Goal: Complete application form: Complete application form

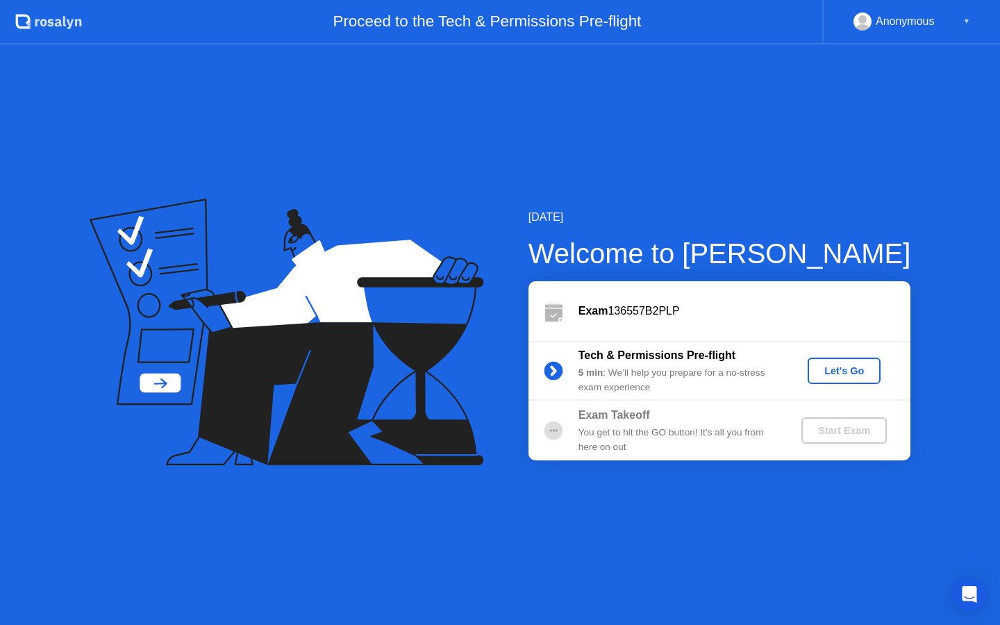
click at [835, 374] on div "Let's Go" at bounding box center [844, 370] width 62 height 11
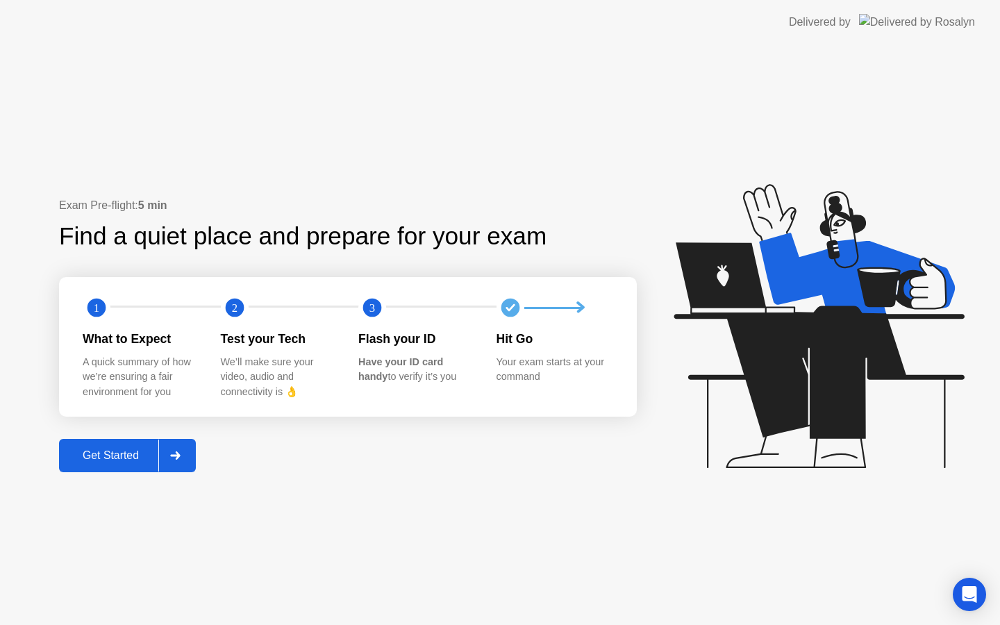
click at [136, 456] on div "Get Started" at bounding box center [110, 455] width 95 height 13
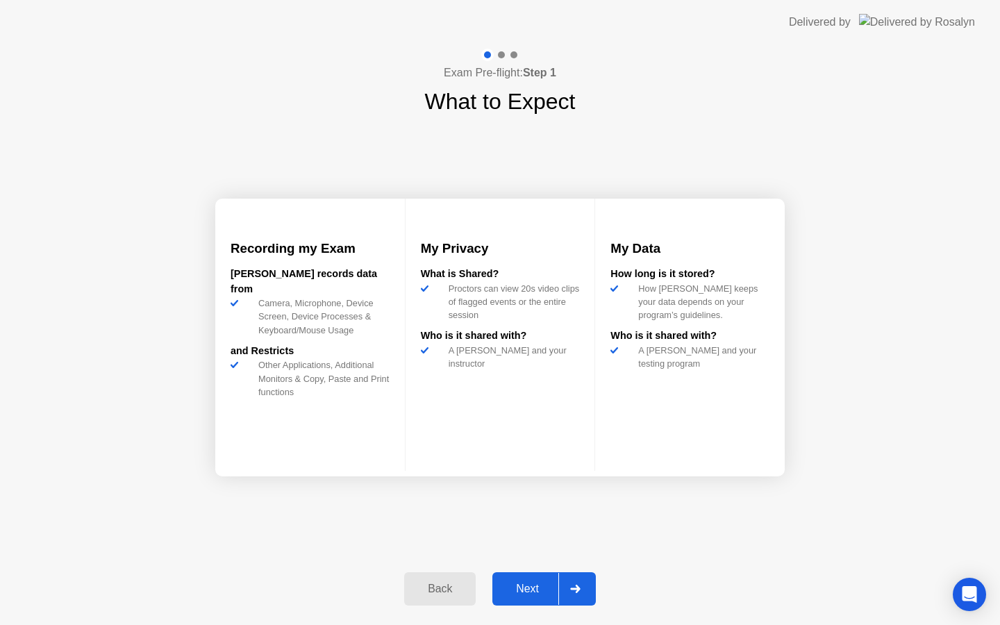
click at [540, 583] on div "Next" at bounding box center [528, 589] width 62 height 13
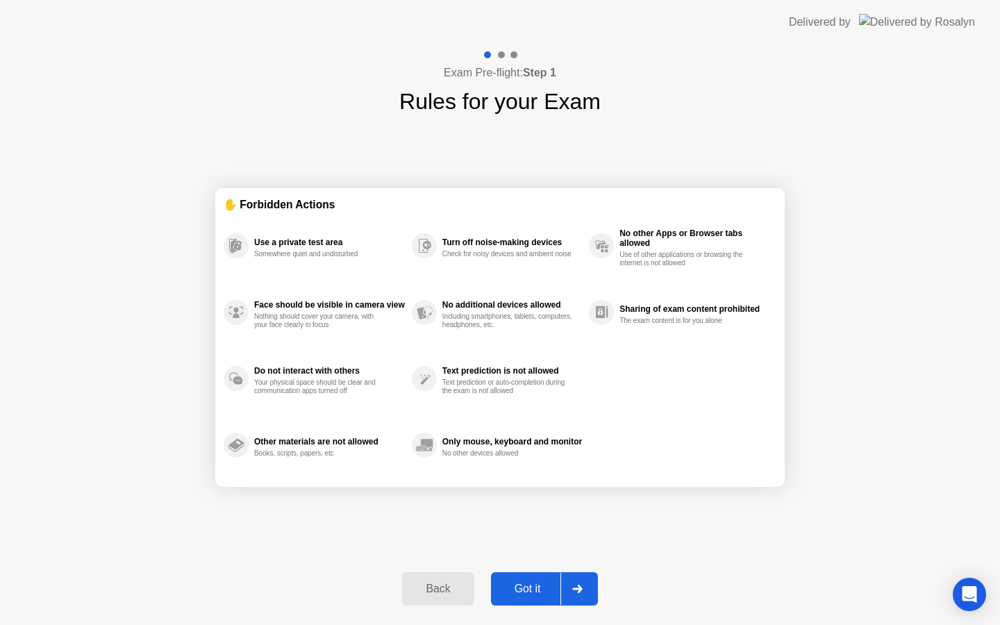
click at [543, 594] on div "Got it" at bounding box center [527, 589] width 65 height 13
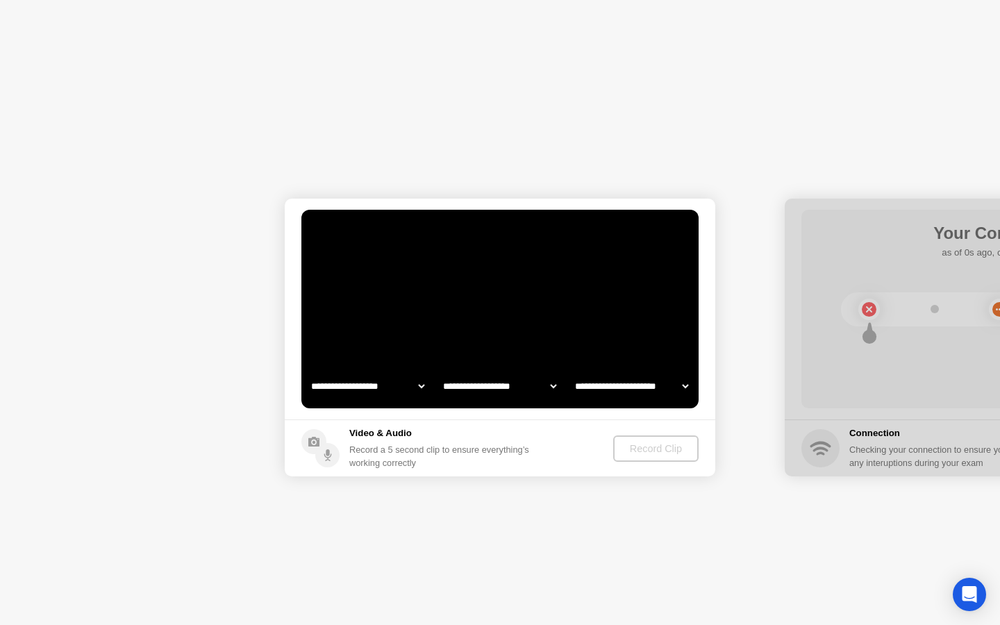
select select "**********"
select select "*******"
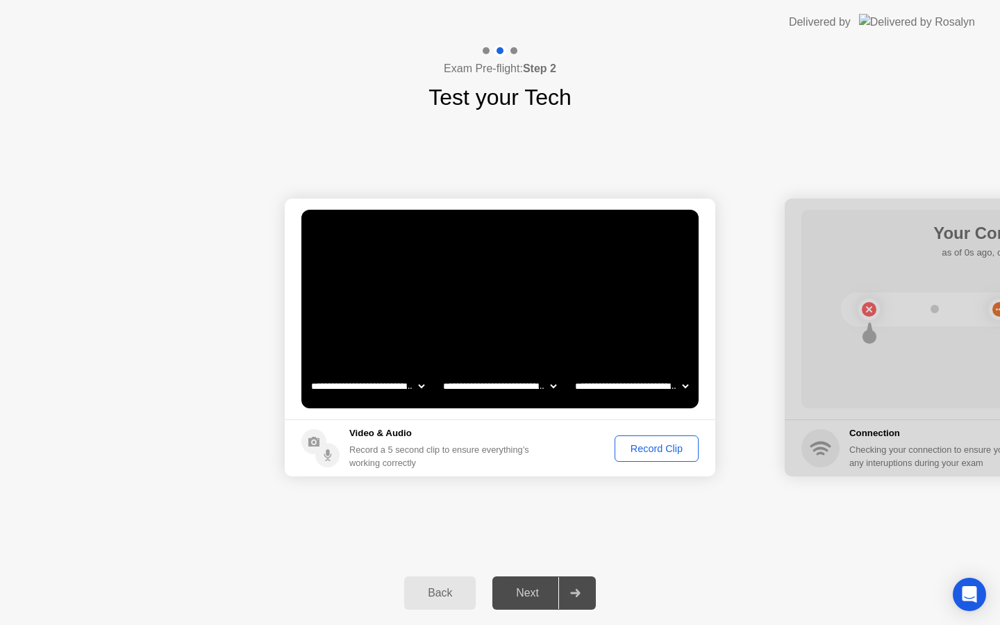
click at [676, 452] on div "Record Clip" at bounding box center [657, 448] width 74 height 11
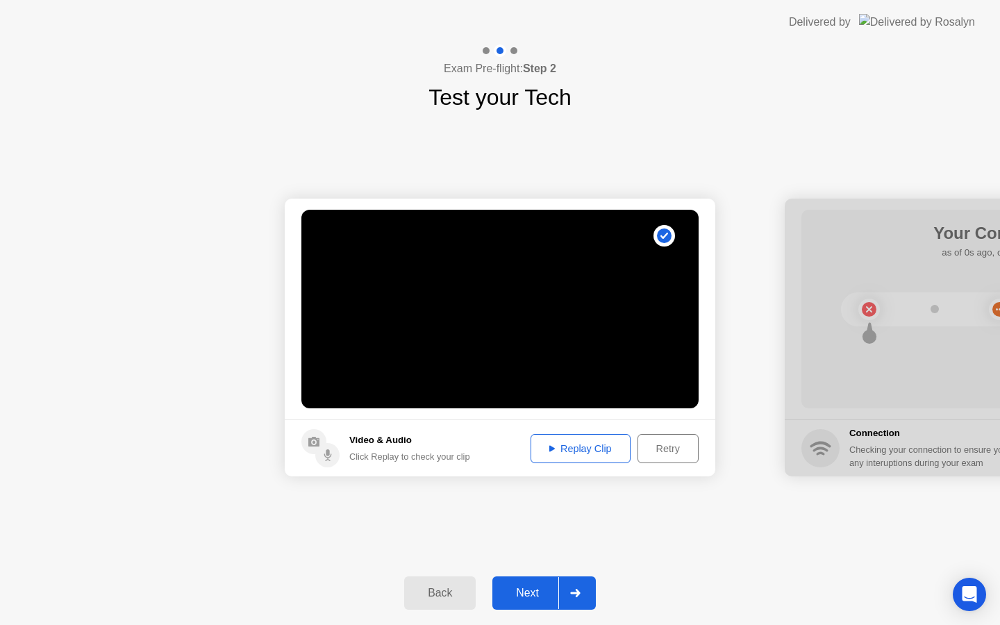
click at [670, 453] on div "Retry" at bounding box center [667, 448] width 51 height 11
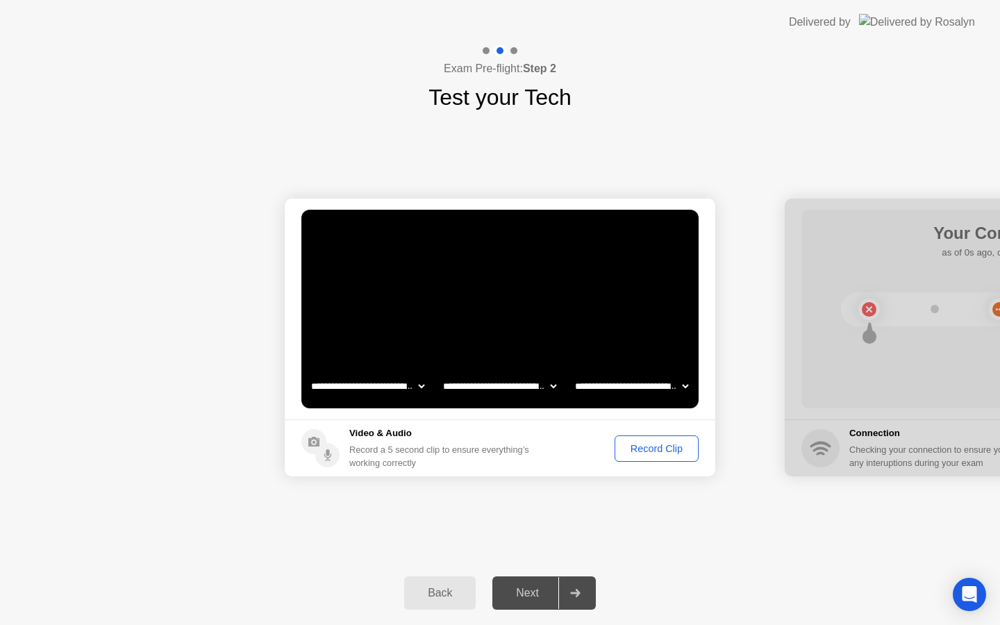
click at [665, 449] on div "Record Clip" at bounding box center [657, 448] width 74 height 11
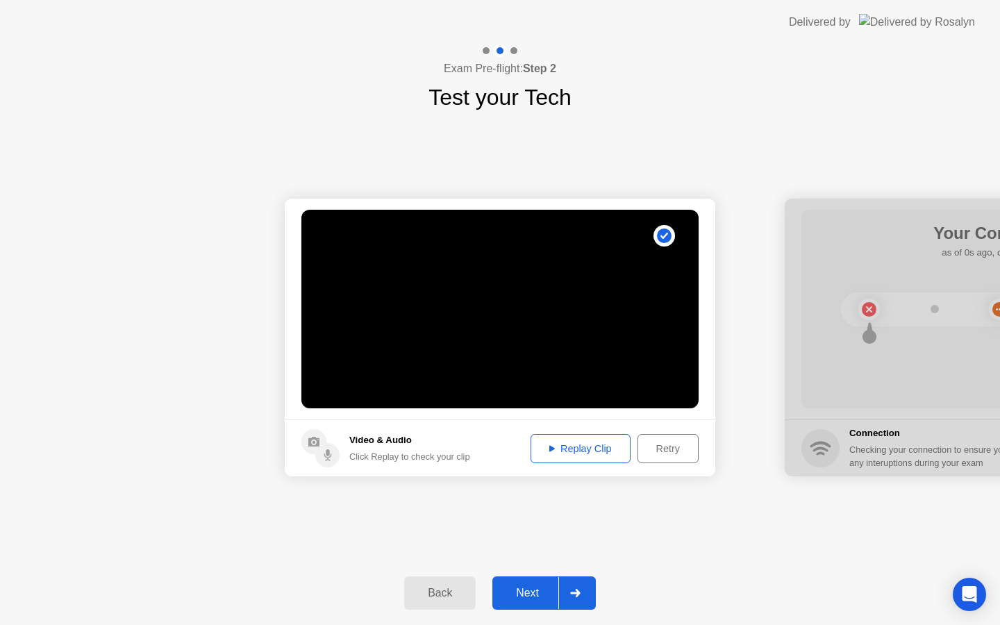
click at [563, 448] on div "Replay Clip" at bounding box center [580, 448] width 90 height 11
click at [549, 449] on icon at bounding box center [552, 448] width 6 height 6
click at [524, 589] on div "Next" at bounding box center [528, 593] width 62 height 13
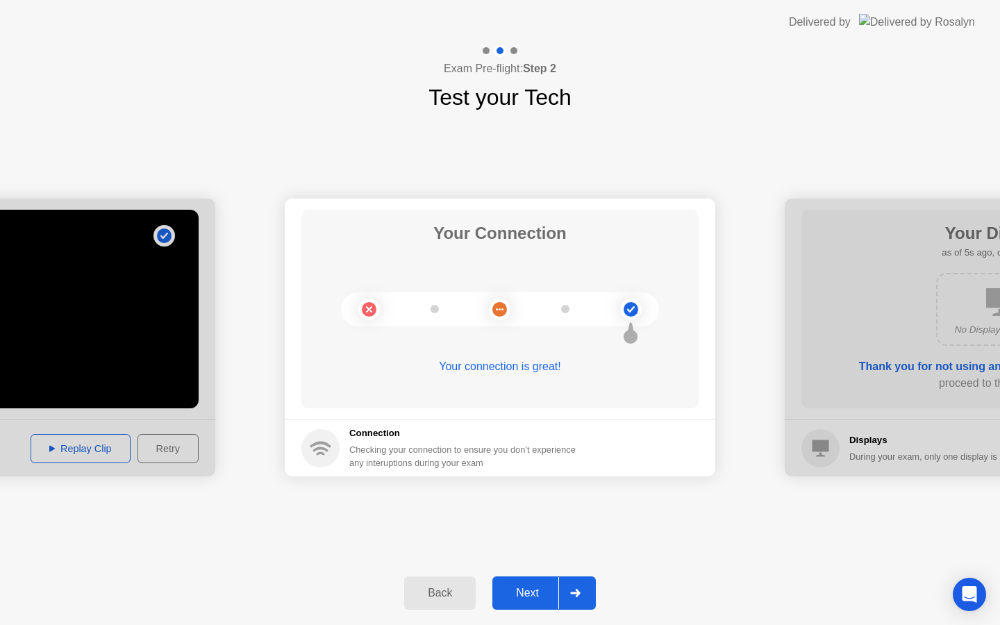
click at [524, 590] on div "Next" at bounding box center [528, 593] width 62 height 13
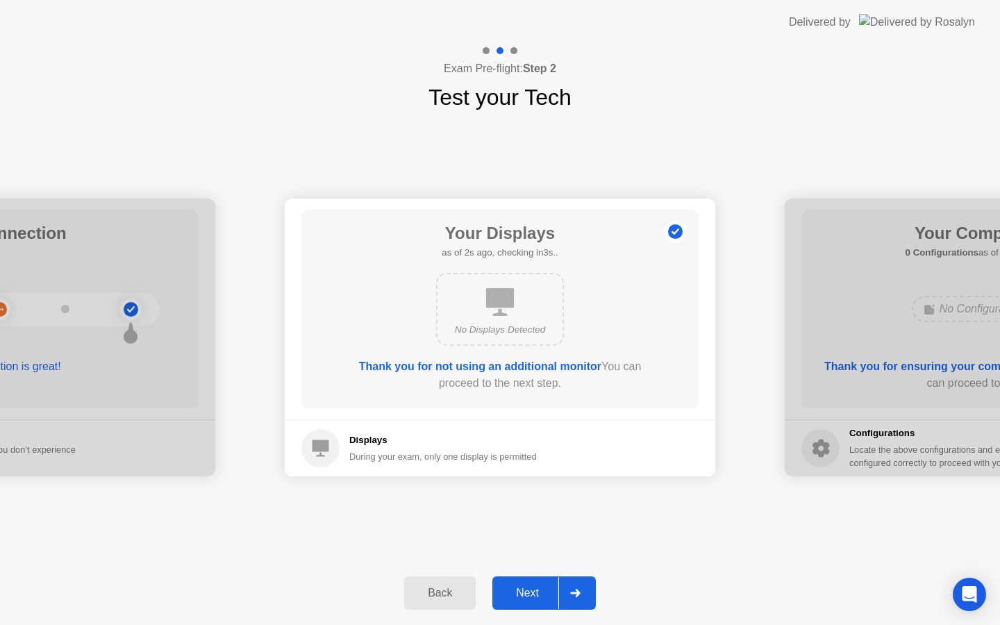
click at [528, 590] on div "Next" at bounding box center [528, 593] width 62 height 13
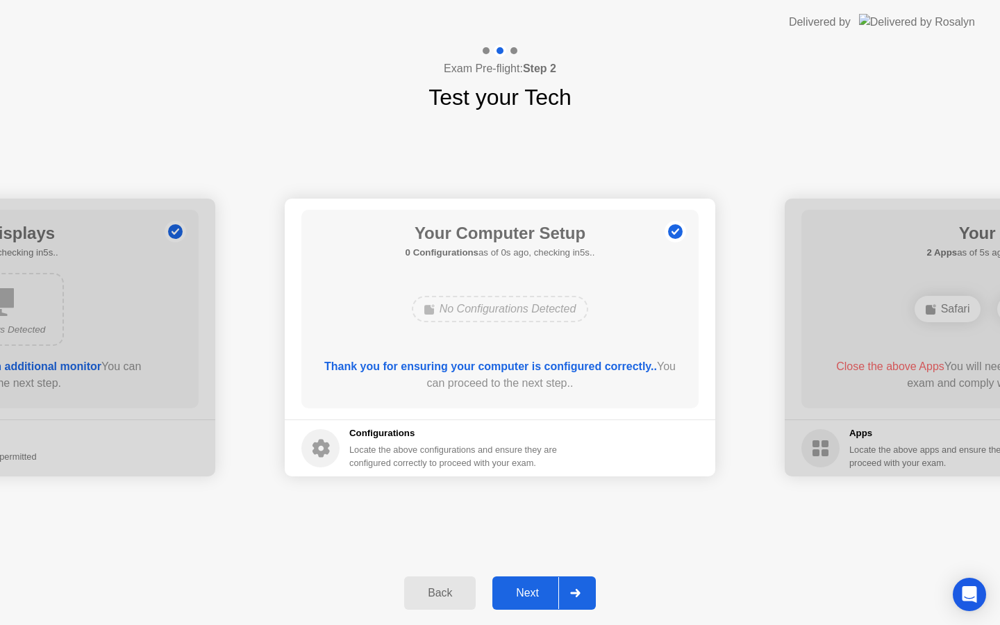
click at [527, 590] on div "Next" at bounding box center [528, 593] width 62 height 13
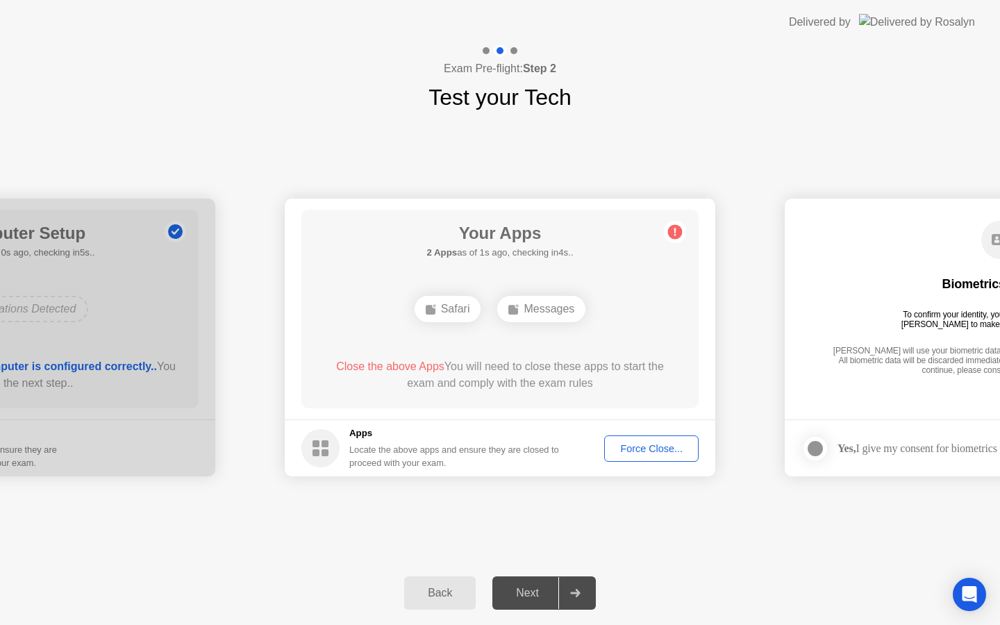
click at [647, 453] on div "Force Close..." at bounding box center [651, 448] width 85 height 11
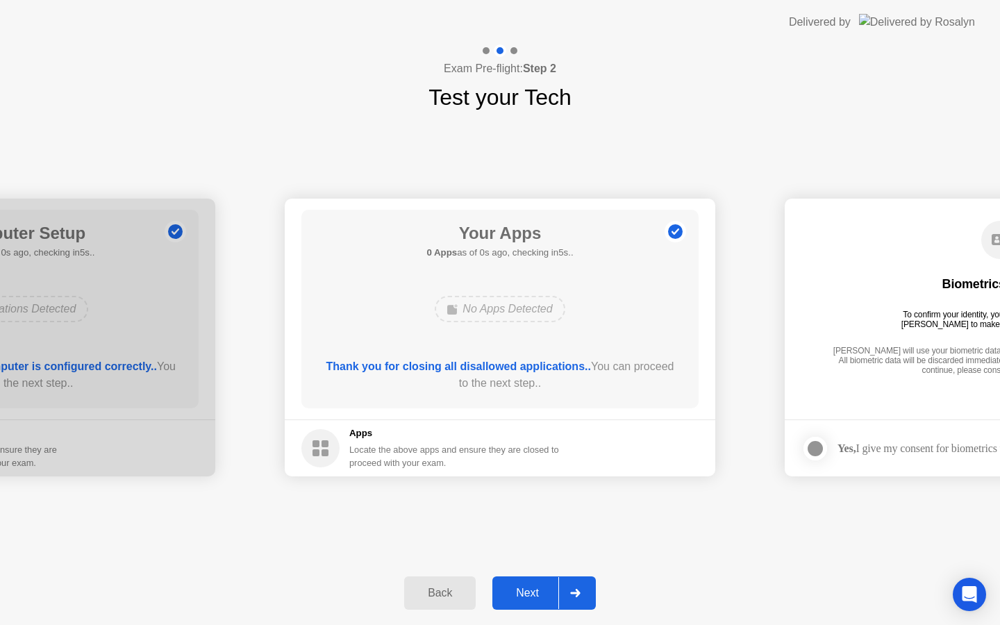
click at [538, 592] on div "Next" at bounding box center [528, 593] width 62 height 13
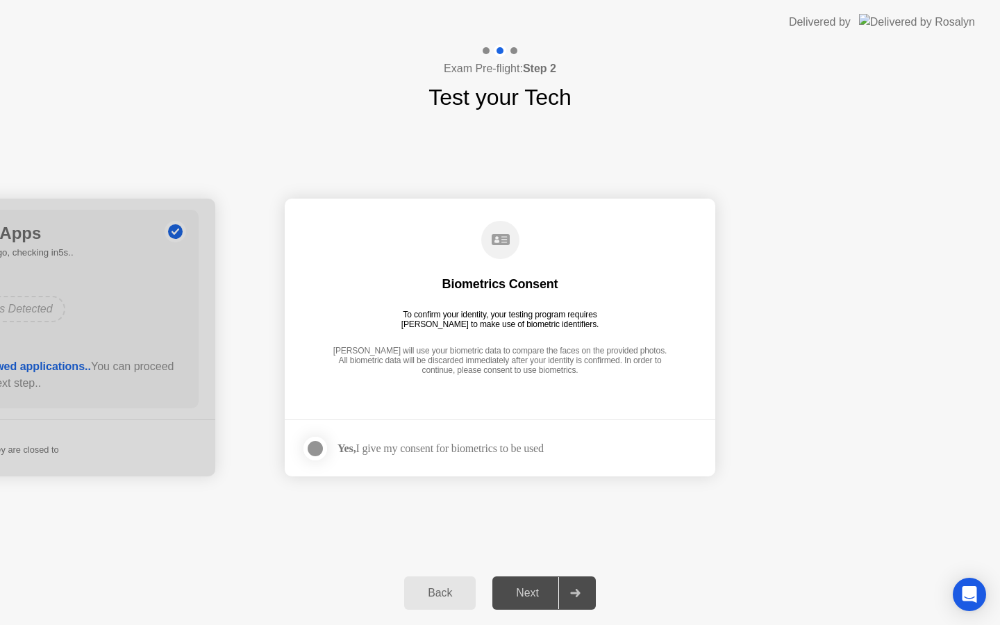
click at [322, 445] on div at bounding box center [315, 448] width 17 height 17
click at [535, 598] on div "Next" at bounding box center [528, 593] width 62 height 13
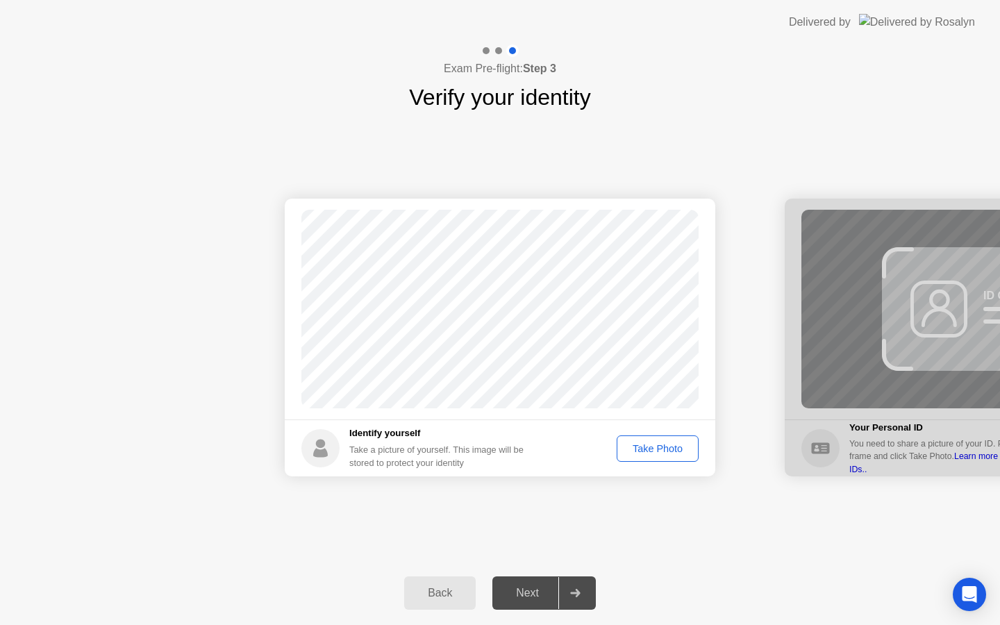
click at [665, 448] on div "Take Photo" at bounding box center [658, 448] width 72 height 11
click at [529, 592] on div "Next" at bounding box center [528, 593] width 62 height 13
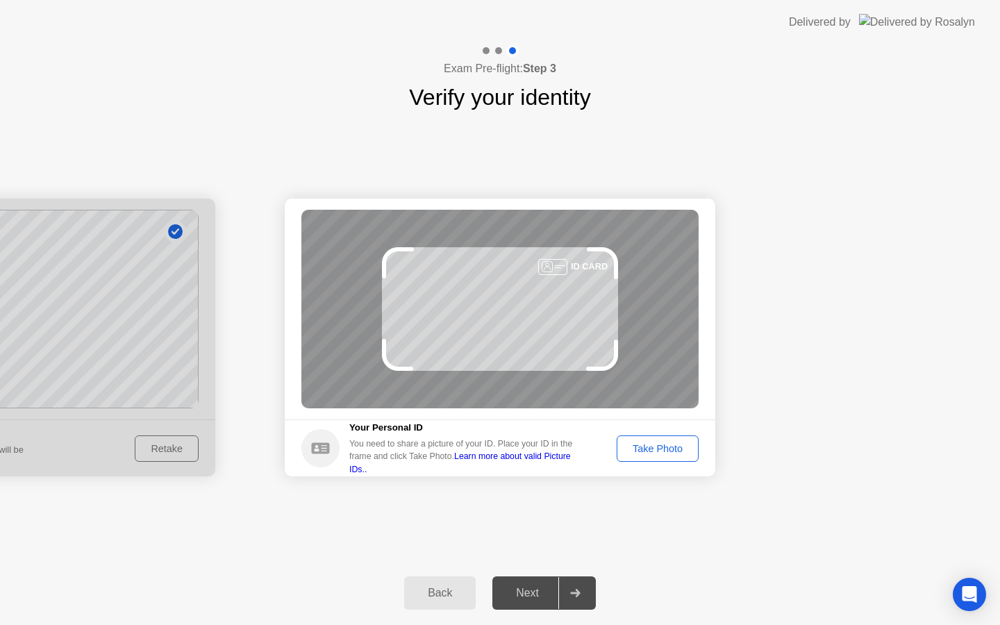
click at [636, 447] on div "Take Photo" at bounding box center [658, 448] width 72 height 11
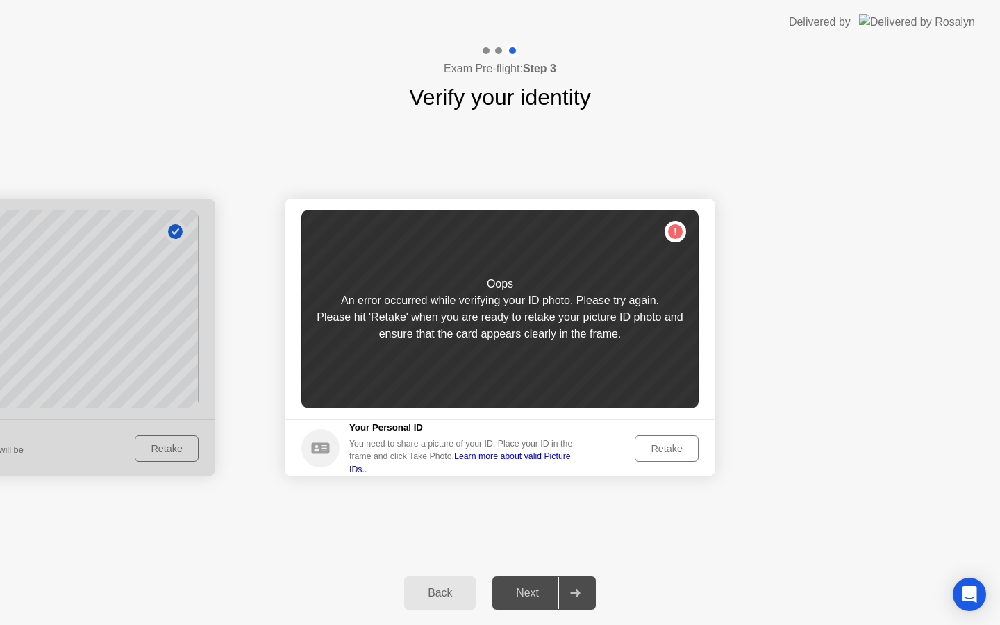
click at [671, 449] on div "Retake" at bounding box center [667, 448] width 54 height 11
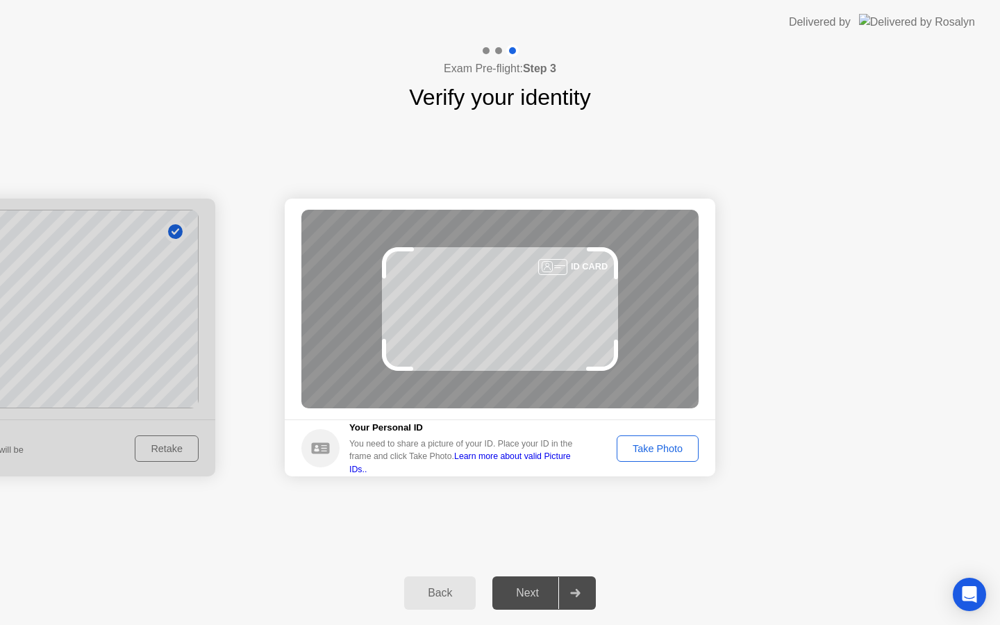
click at [667, 451] on div "Take Photo" at bounding box center [658, 448] width 72 height 11
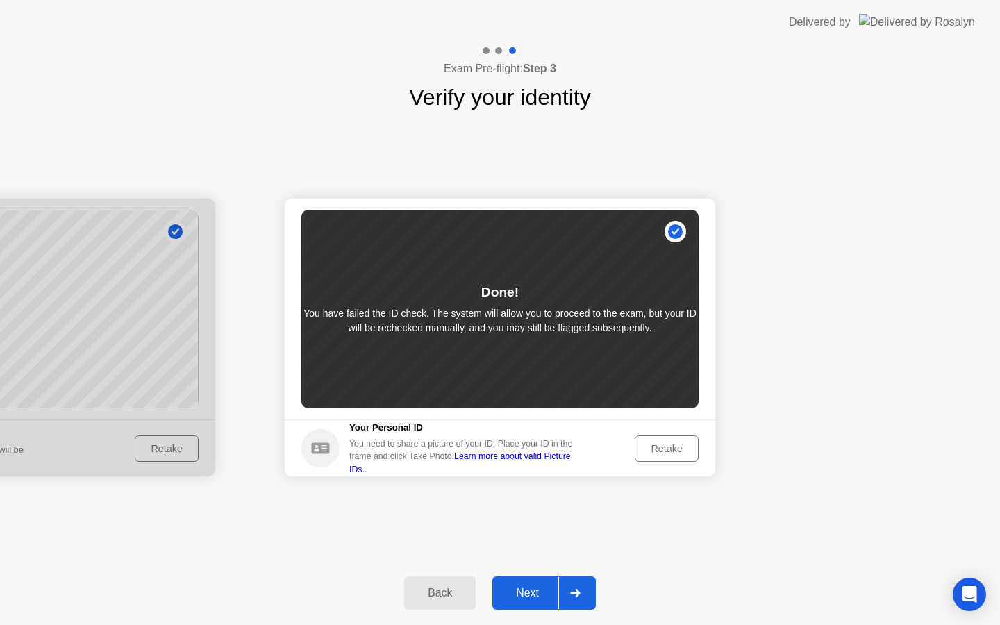
click at [649, 451] on div "Retake" at bounding box center [667, 448] width 54 height 11
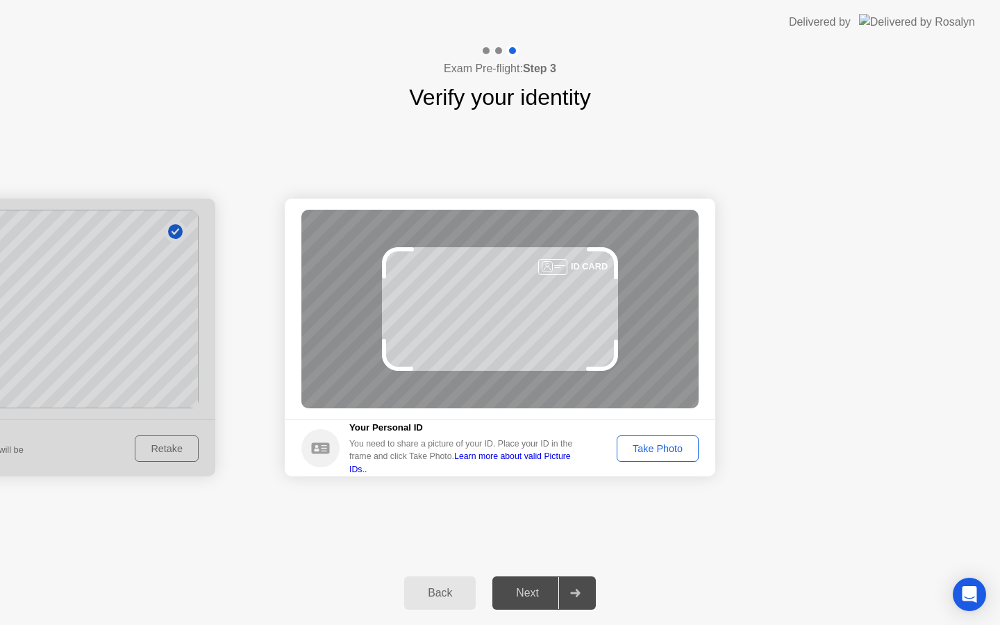
click at [631, 447] on div "Take Photo" at bounding box center [658, 448] width 72 height 11
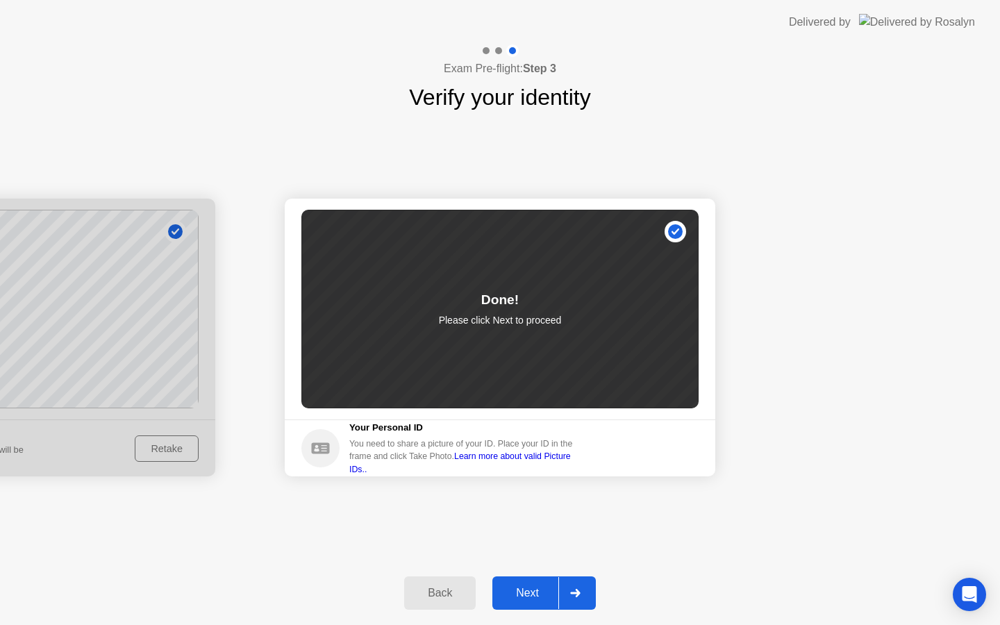
click at [526, 599] on div "Next" at bounding box center [528, 593] width 62 height 13
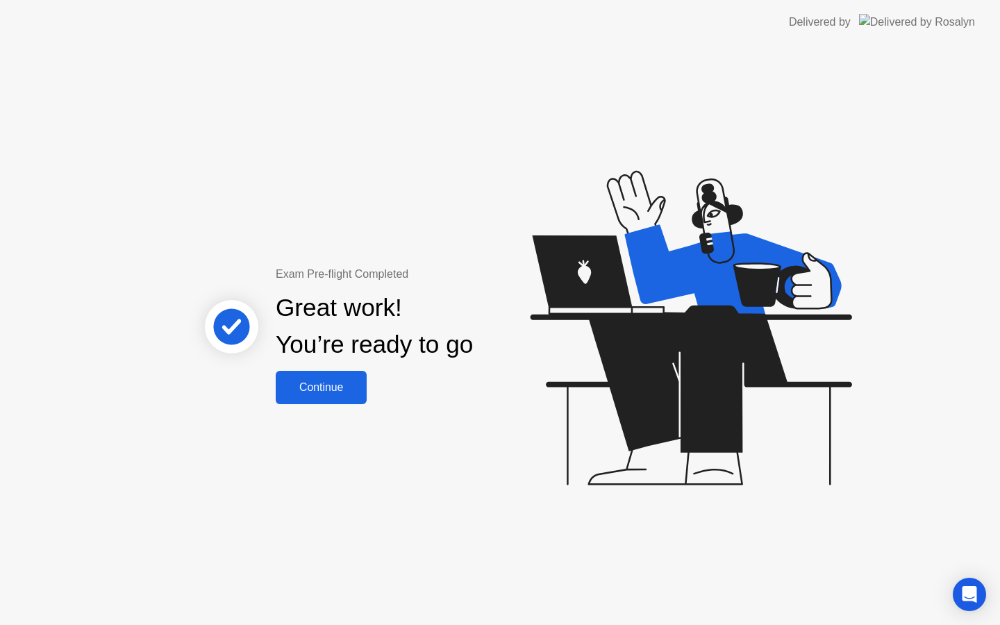
click at [329, 398] on button "Continue" at bounding box center [321, 387] width 91 height 33
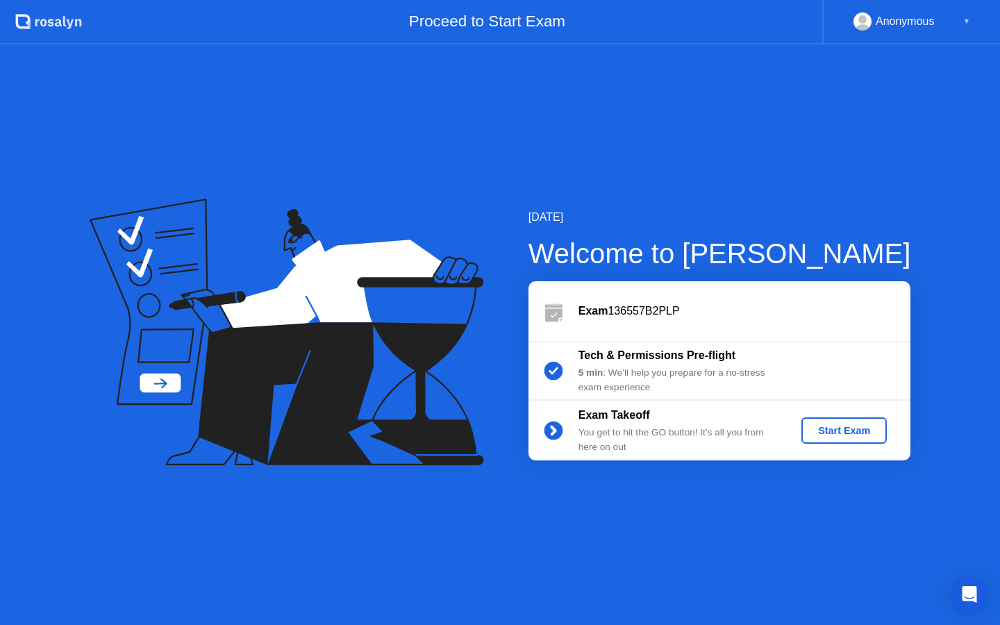
click at [840, 435] on div "Start Exam" at bounding box center [844, 430] width 74 height 11
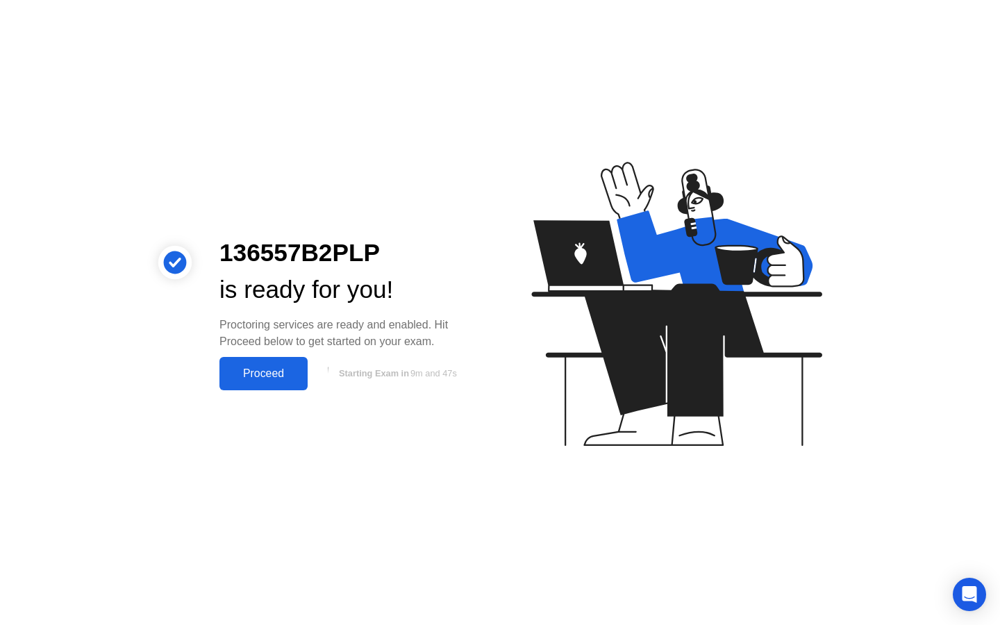
click at [280, 374] on div "Proceed" at bounding box center [264, 373] width 80 height 13
